Goal: Navigation & Orientation: Understand site structure

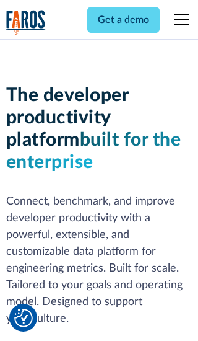
scroll to position [187, 0]
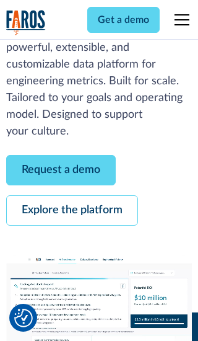
click at [61, 170] on link "Request a demo" at bounding box center [61, 170] width 110 height 30
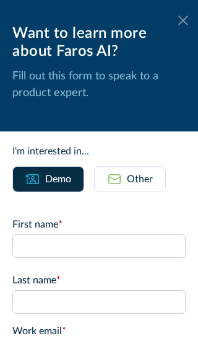
click at [183, 20] on icon at bounding box center [183, 19] width 10 height 9
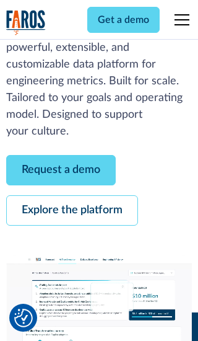
scroll to position [227, 0]
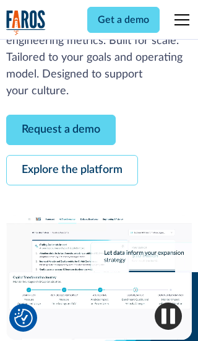
click at [72, 170] on link "Explore the platform" at bounding box center [72, 170] width 132 height 30
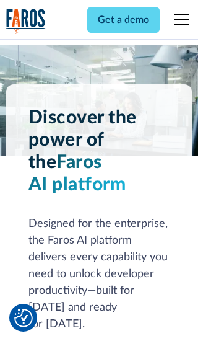
scroll to position [9307, 0]
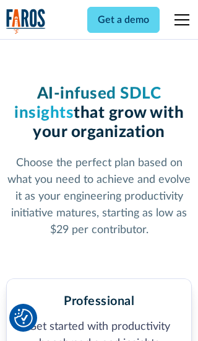
scroll to position [1924, 0]
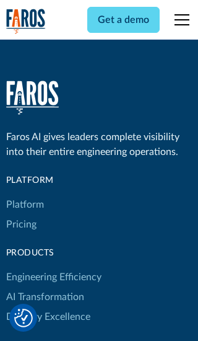
click at [24, 194] on link "Platform" at bounding box center [25, 204] width 38 height 20
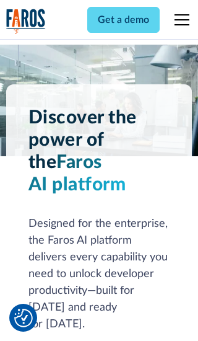
scroll to position [9705, 0]
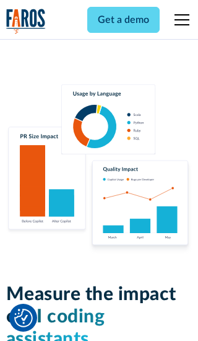
scroll to position [7660, 0]
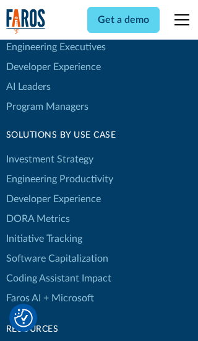
click at [37, 209] on link "DORA Metrics" at bounding box center [38, 219] width 64 height 20
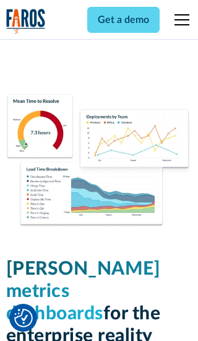
scroll to position [5427, 0]
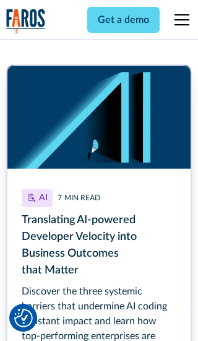
scroll to position [5601, 0]
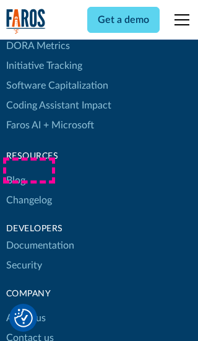
click at [28, 190] on link "Changelog" at bounding box center [29, 200] width 46 height 20
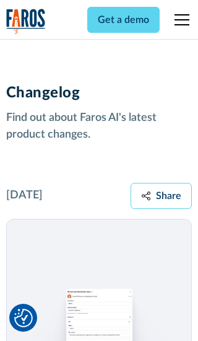
scroll to position [14963, 0]
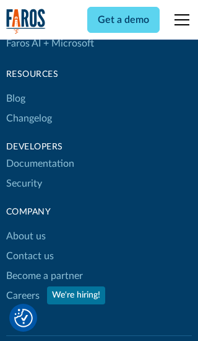
click at [25, 226] on link "About us" at bounding box center [26, 236] width 40 height 20
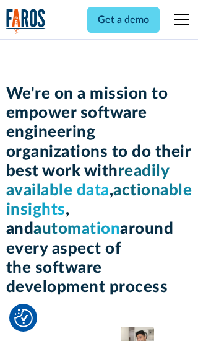
scroll to position [4276, 0]
